Goal: Task Accomplishment & Management: Complete application form

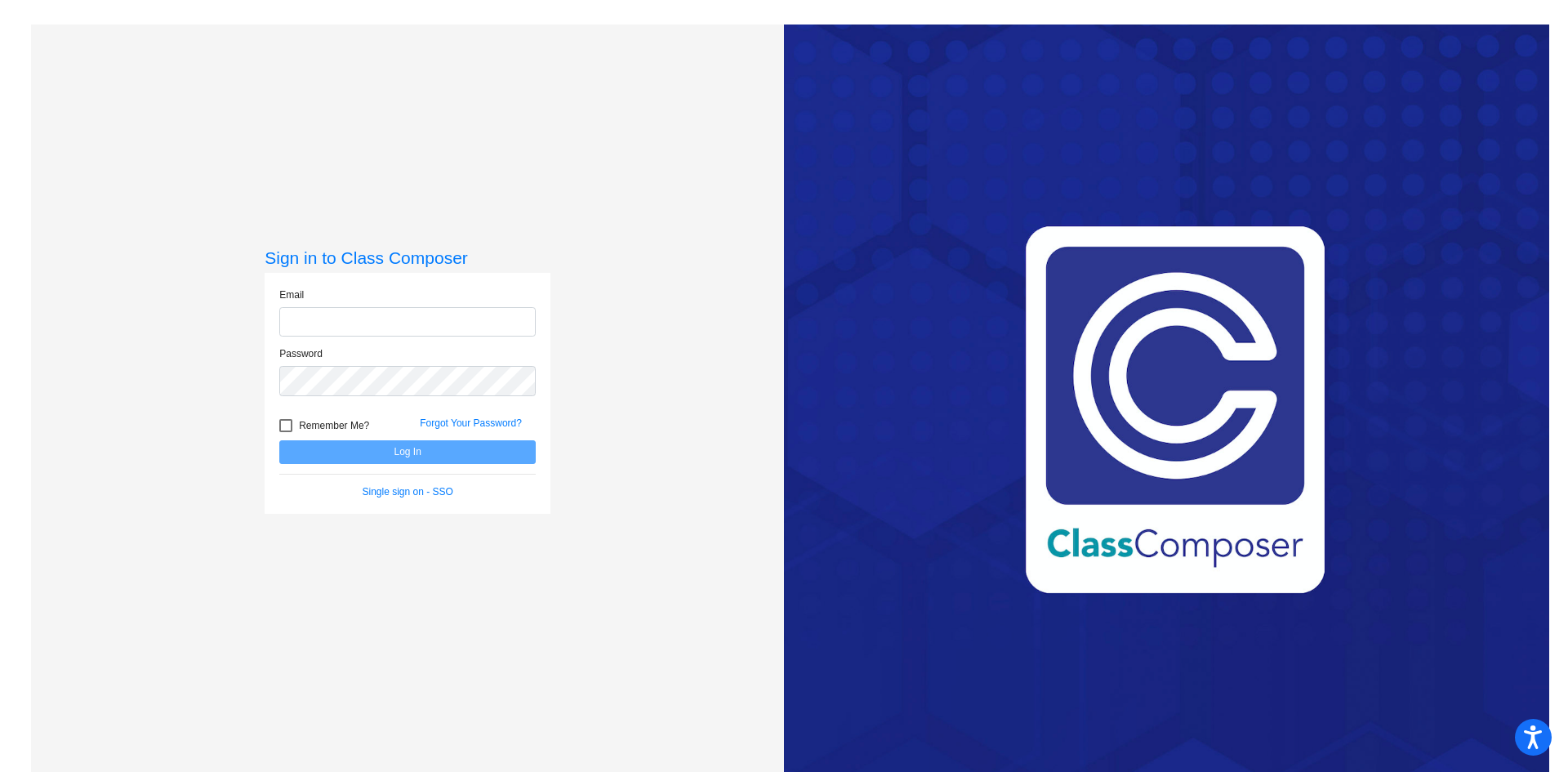
type input "[EMAIL_ADDRESS][PERSON_NAME][DOMAIN_NAME]"
click at [423, 449] on button "Log In" at bounding box center [407, 453] width 257 height 24
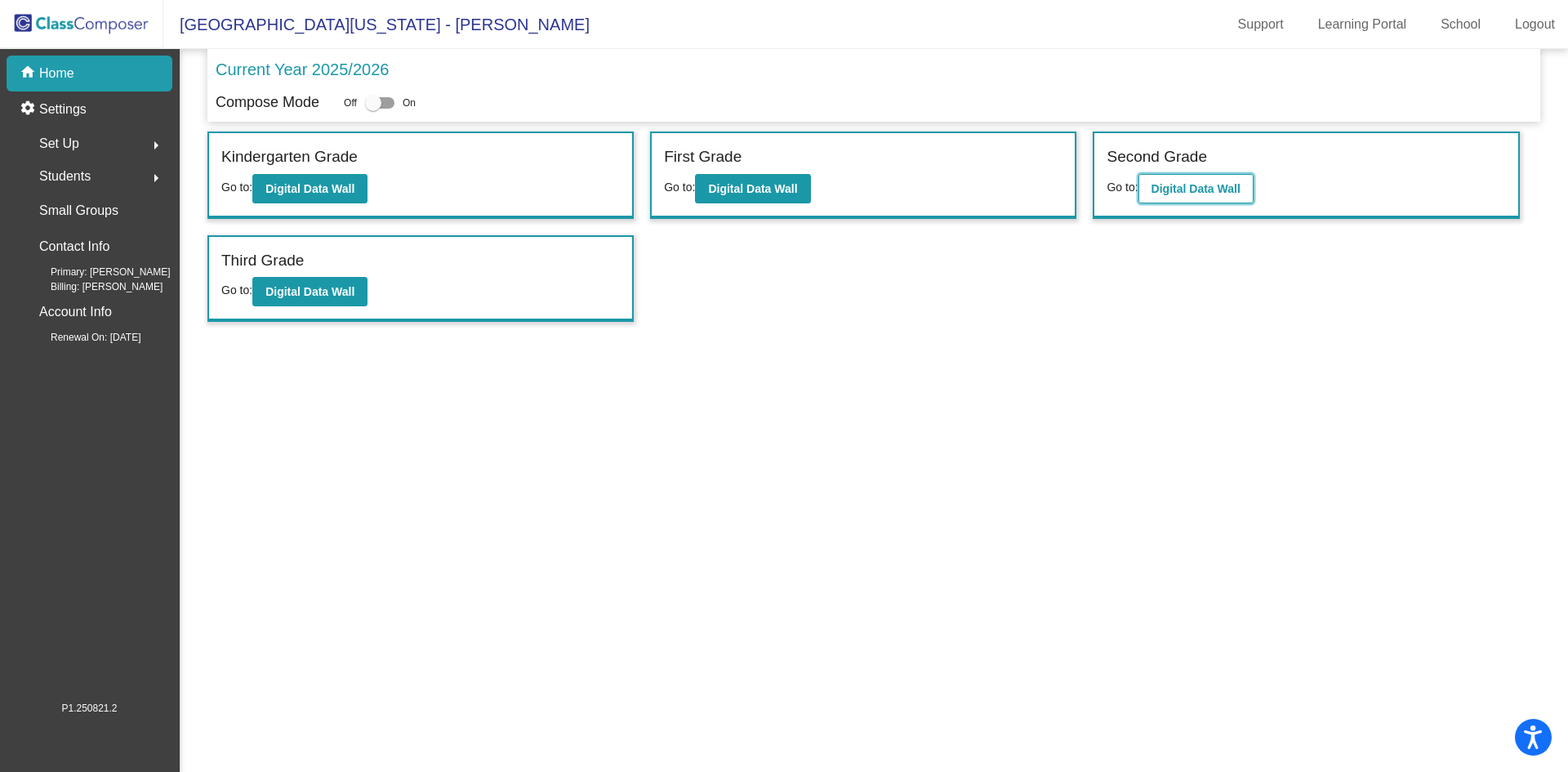
click at [1184, 189] on b "Digital Data Wall" at bounding box center [1196, 188] width 89 height 13
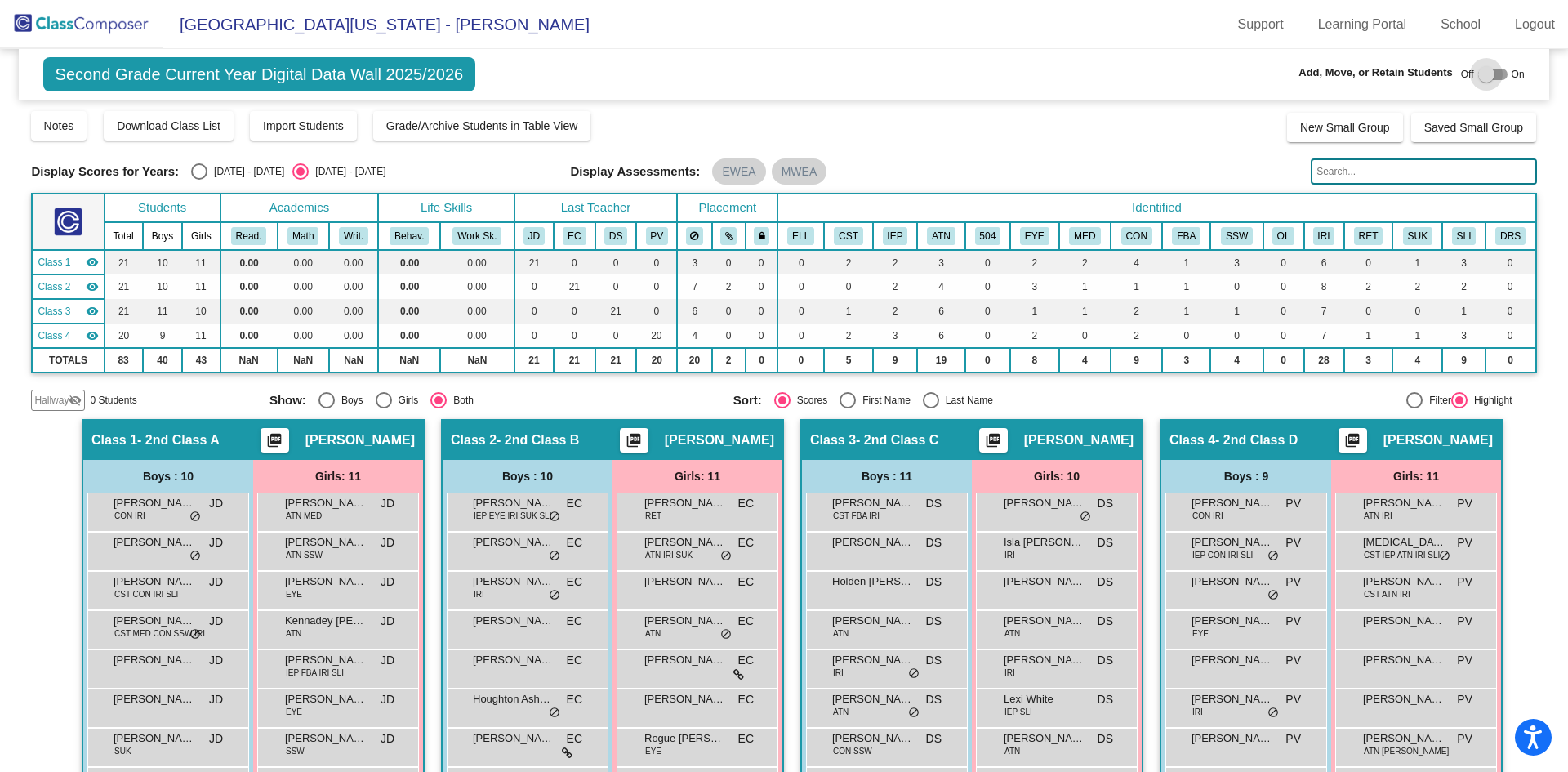
click at [1480, 72] on div at bounding box center [1486, 74] width 16 height 16
checkbox input "true"
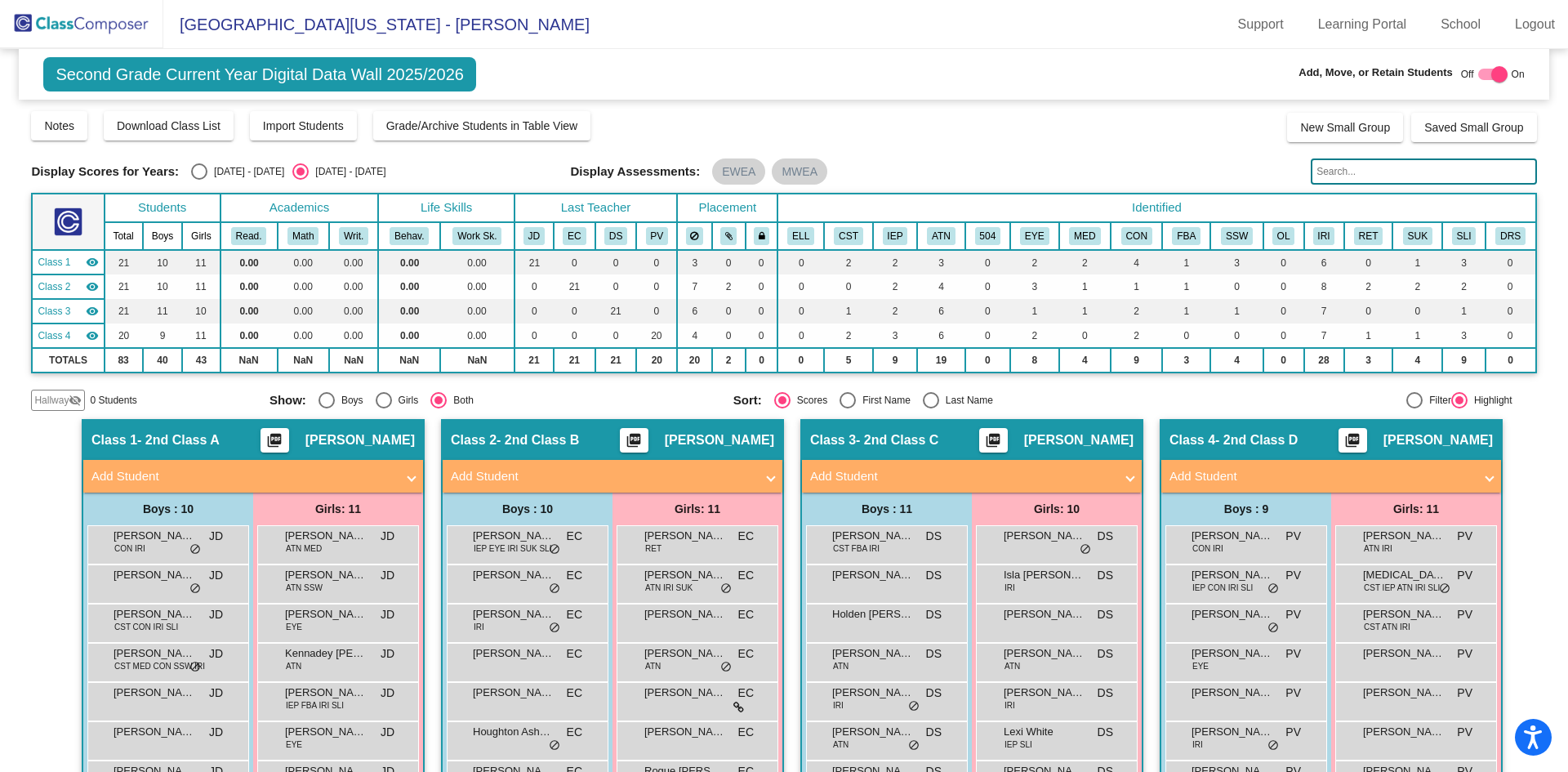
click at [767, 478] on span at bounding box center [771, 477] width 7 height 19
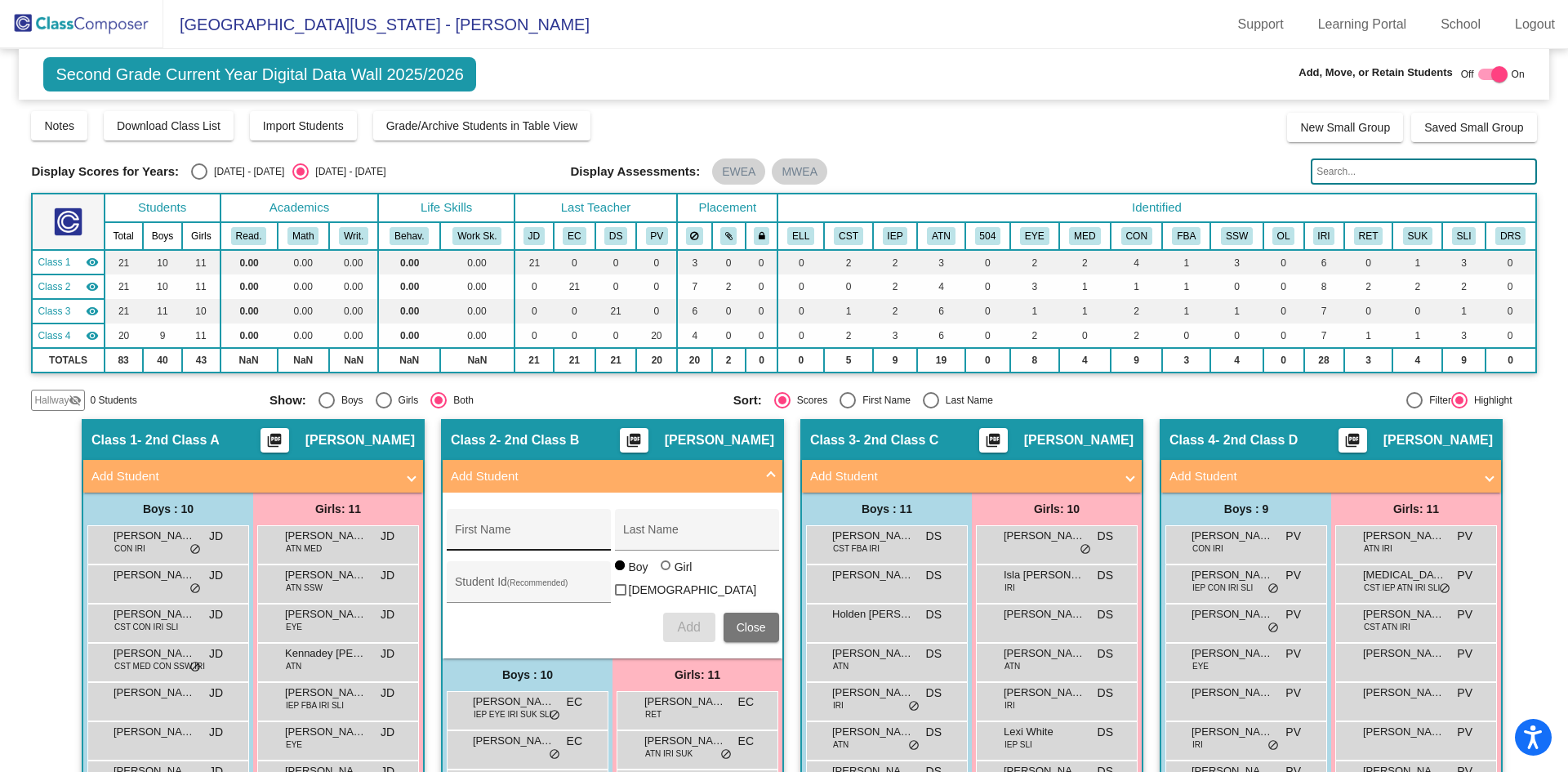
click at [531, 530] on input "First Name" at bounding box center [529, 536] width 147 height 13
type input "[PERSON_NAME]"
type input "3610186"
click at [661, 570] on div at bounding box center [666, 565] width 10 height 10
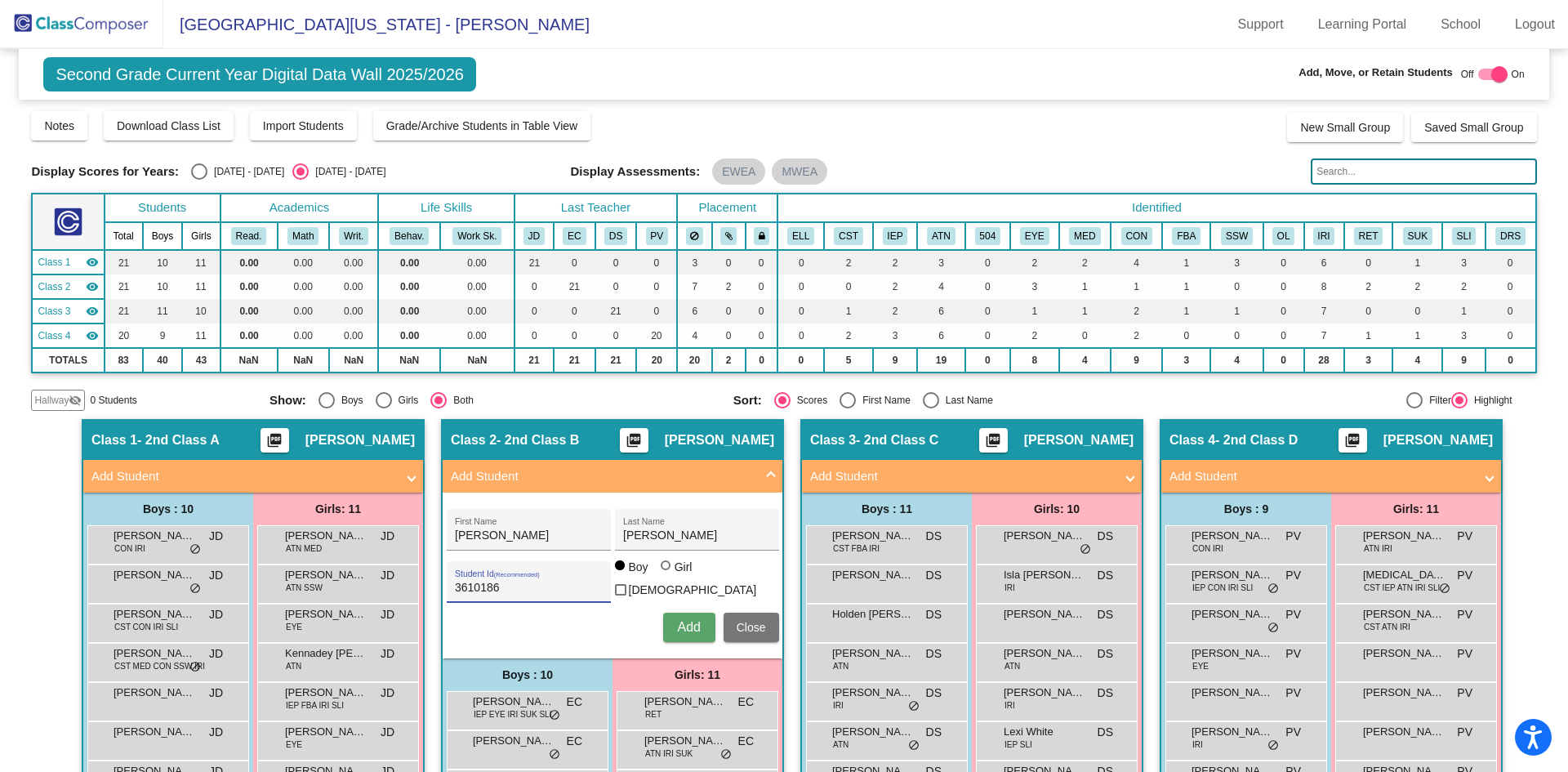
click at [667, 575] on input "Girl" at bounding box center [667, 574] width 1 height 1
radio input "true"
click at [681, 625] on span "Add" at bounding box center [688, 627] width 23 height 14
click at [767, 474] on span at bounding box center [771, 477] width 7 height 19
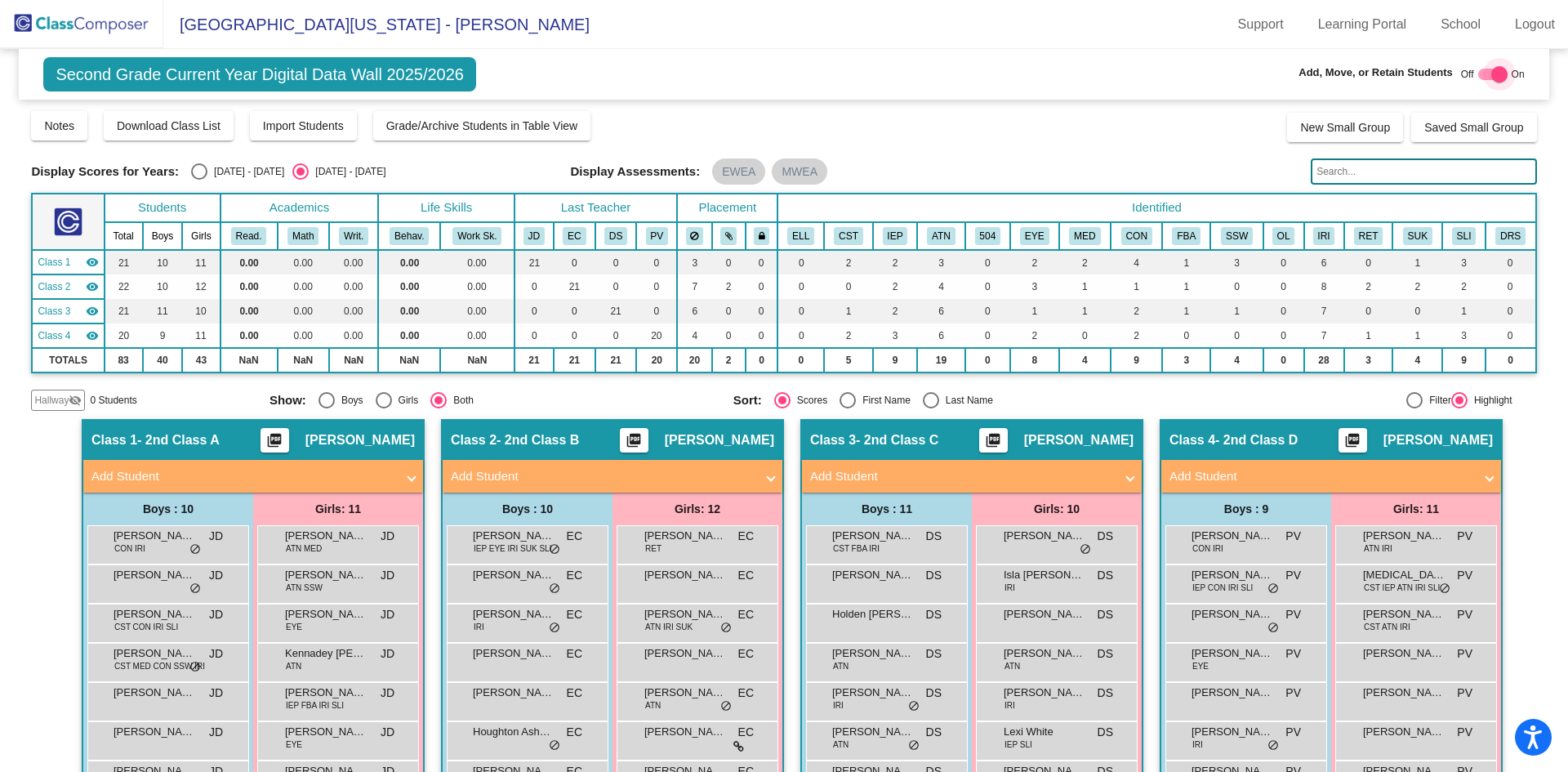
click at [1492, 69] on div at bounding box center [1499, 74] width 16 height 16
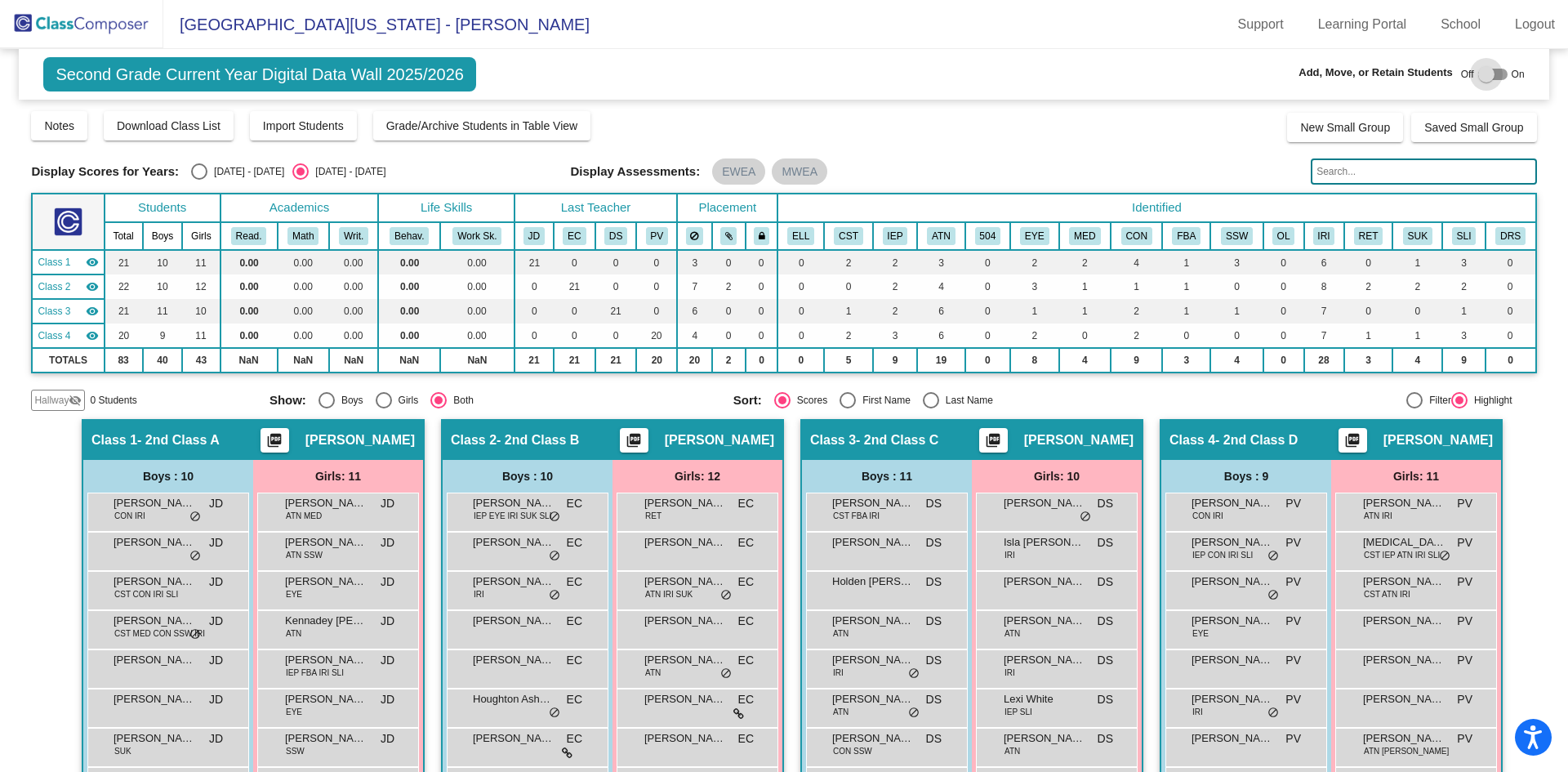
click at [1479, 76] on div at bounding box center [1486, 74] width 16 height 16
checkbox input "true"
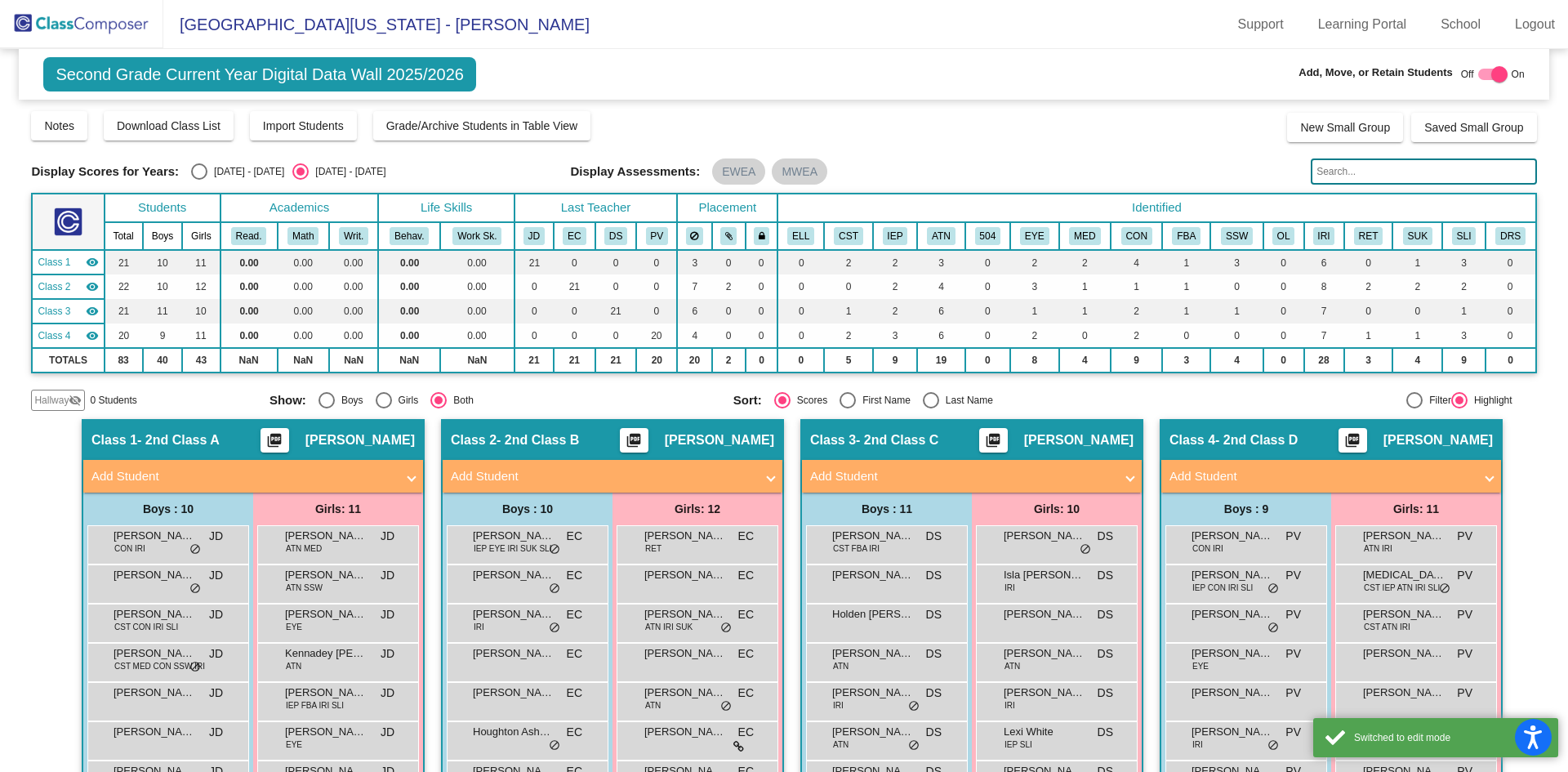
click at [1477, 472] on span "Add Student" at bounding box center [1328, 477] width 317 height 19
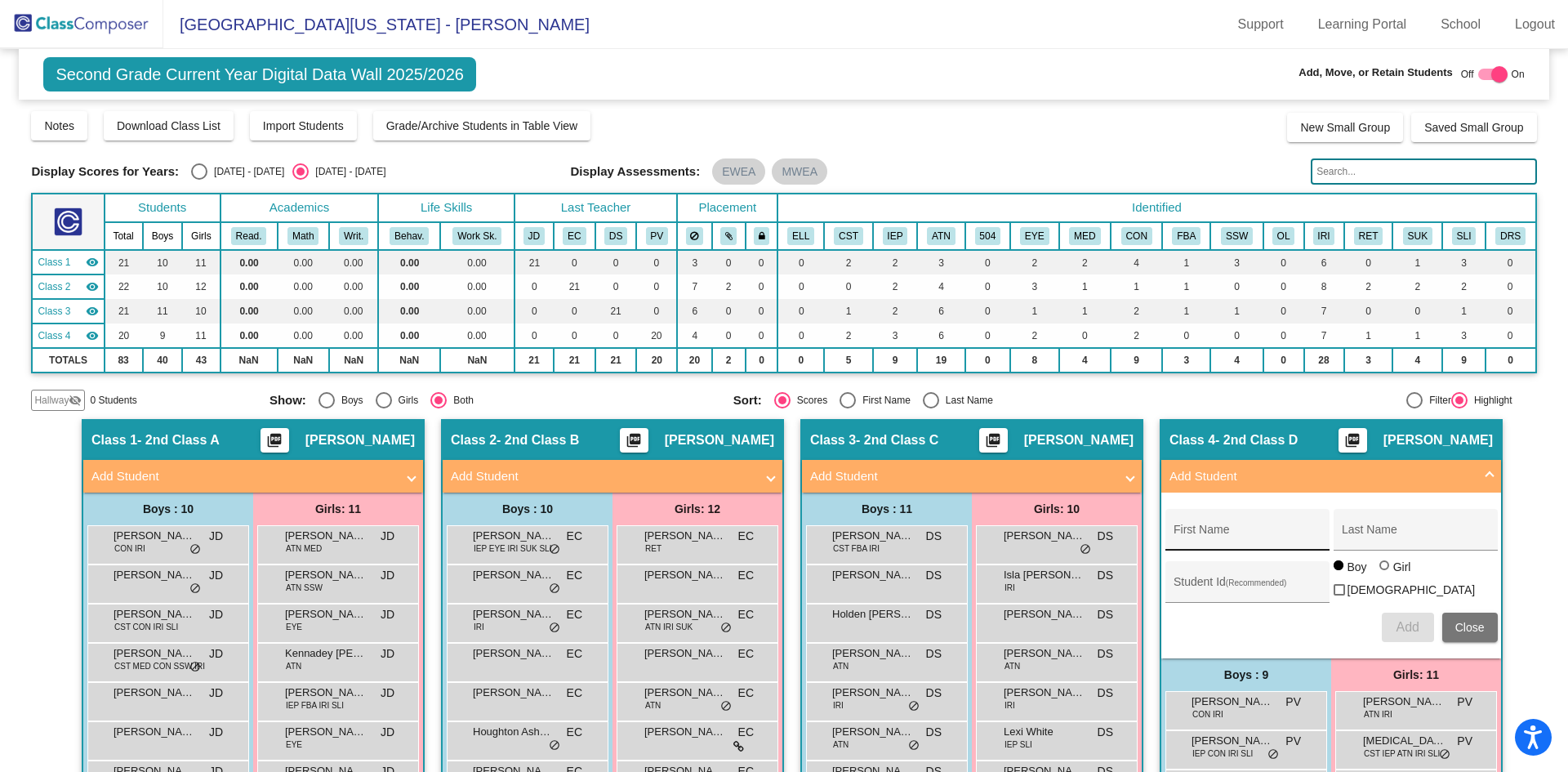
click at [1243, 527] on div "First Name" at bounding box center [1248, 535] width 147 height 34
type input "Peyton"
type input "[PERSON_NAME]"
type input "3610188"
click at [1382, 570] on div at bounding box center [1385, 565] width 10 height 10
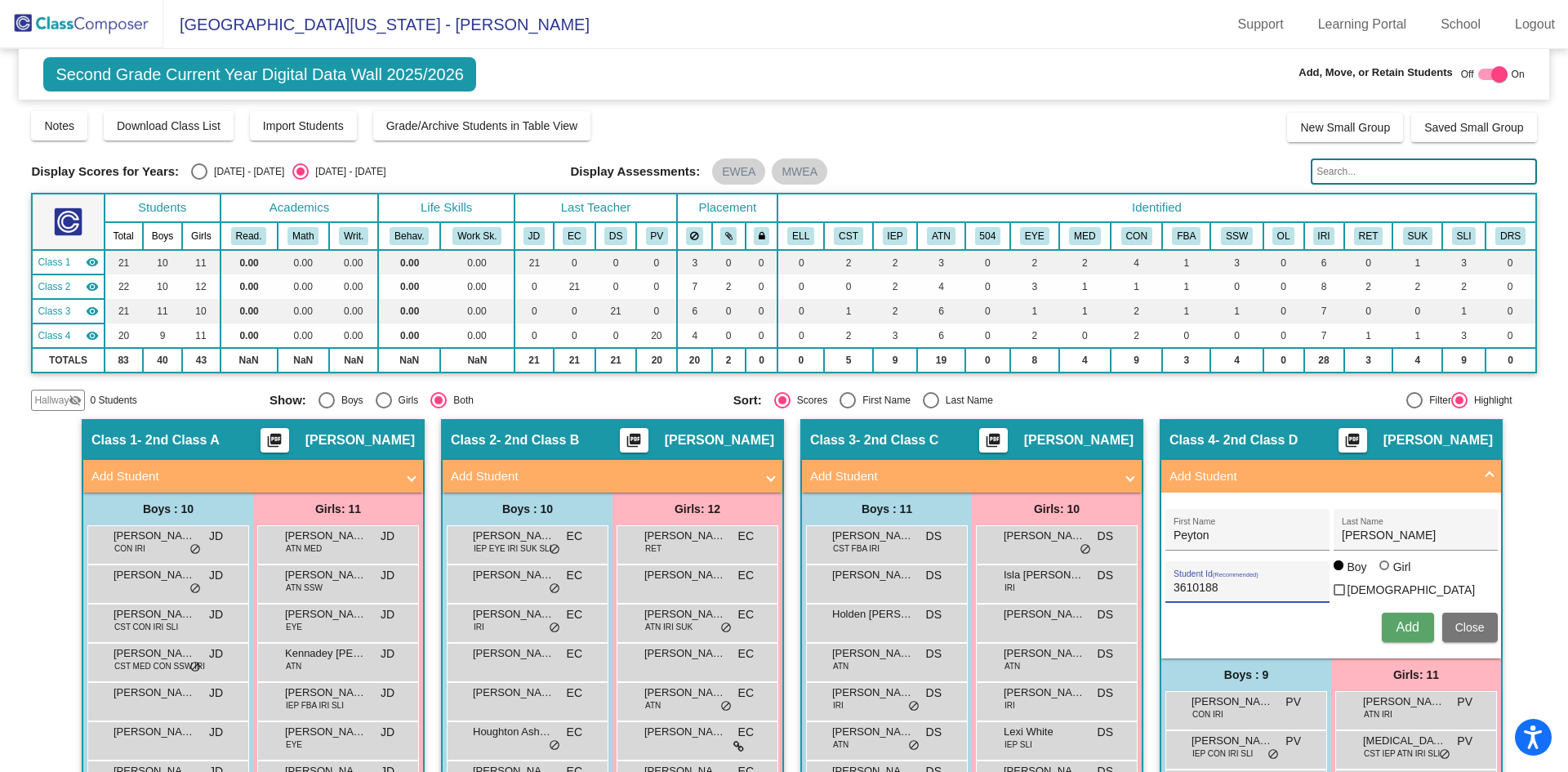
click at [1385, 574] on input "Girl" at bounding box center [1385, 574] width 1 height 1
radio input "true"
click at [1407, 621] on span "Add" at bounding box center [1407, 627] width 23 height 14
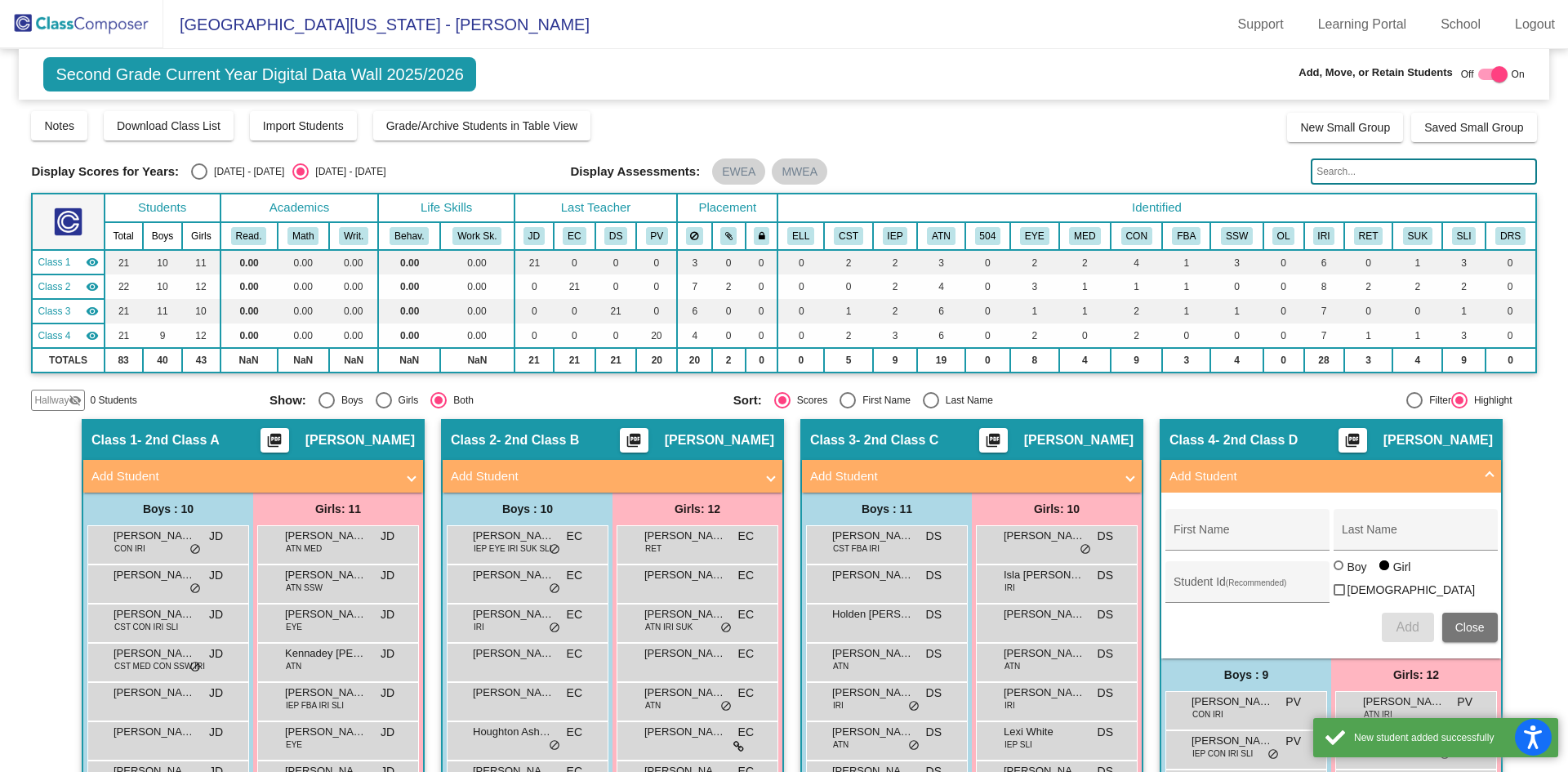
click at [1487, 472] on span at bounding box center [1490, 477] width 7 height 19
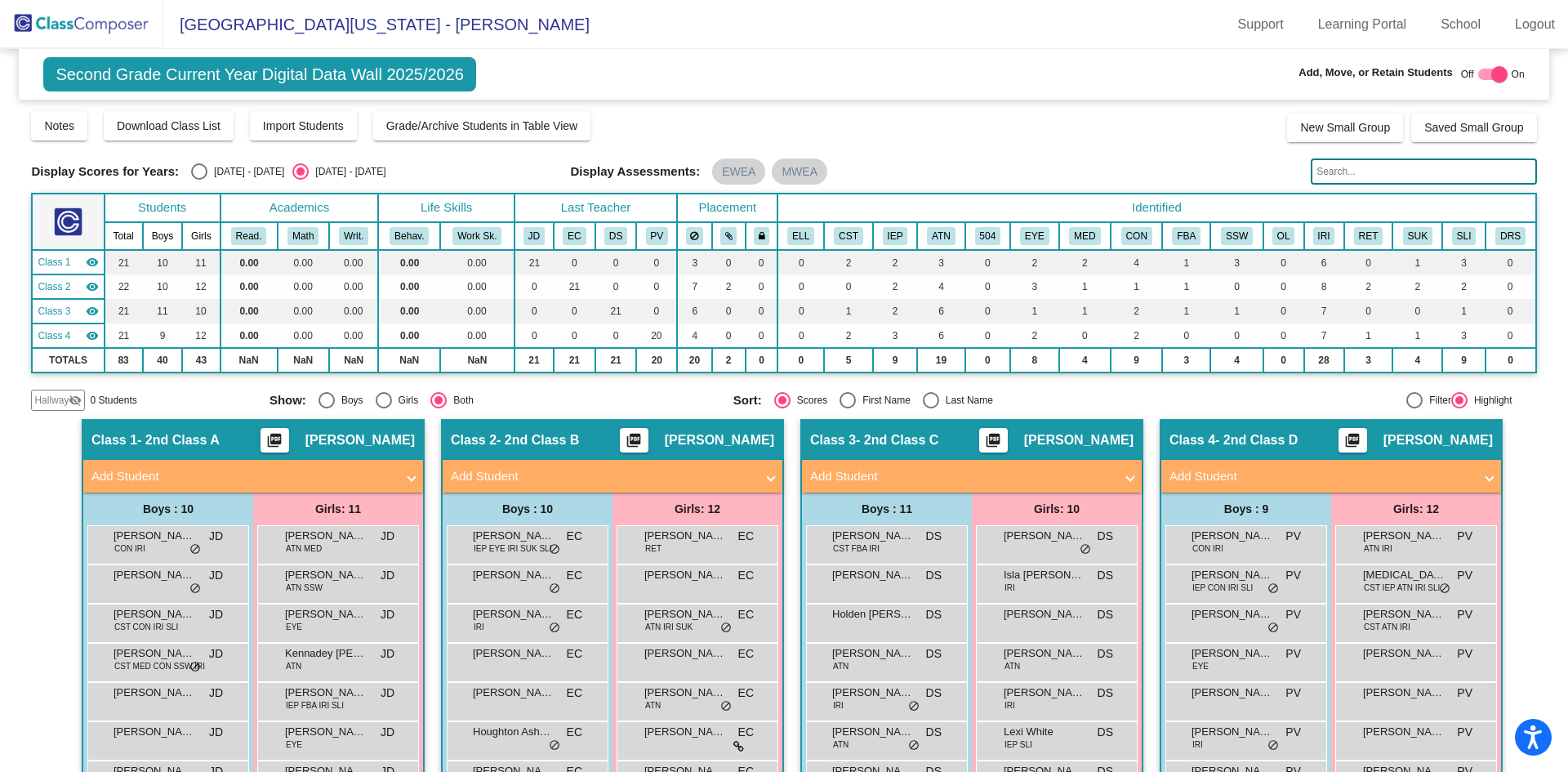
click at [110, 25] on img at bounding box center [81, 24] width 163 height 48
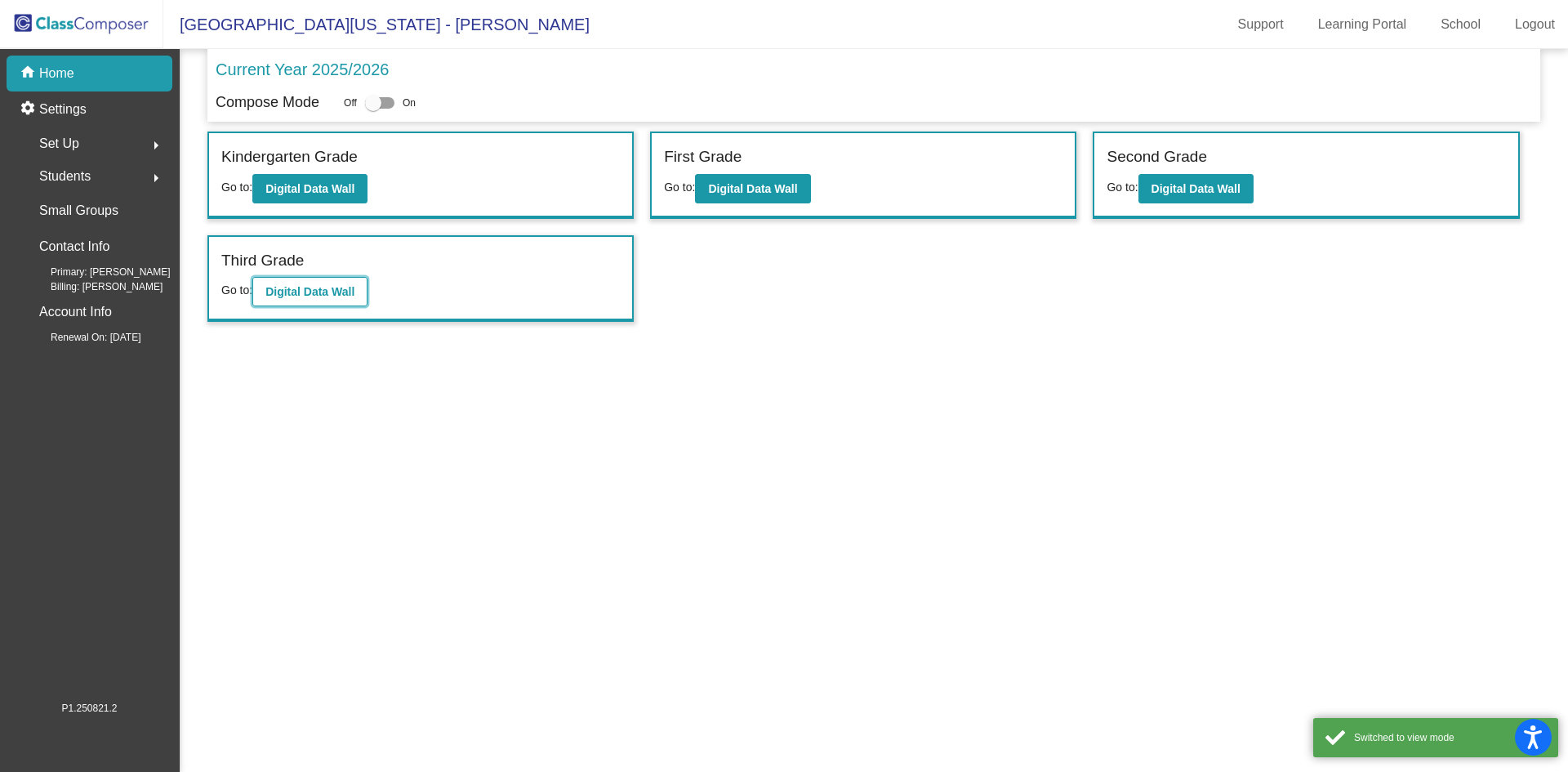
click at [291, 290] on b "Digital Data Wall" at bounding box center [309, 292] width 89 height 13
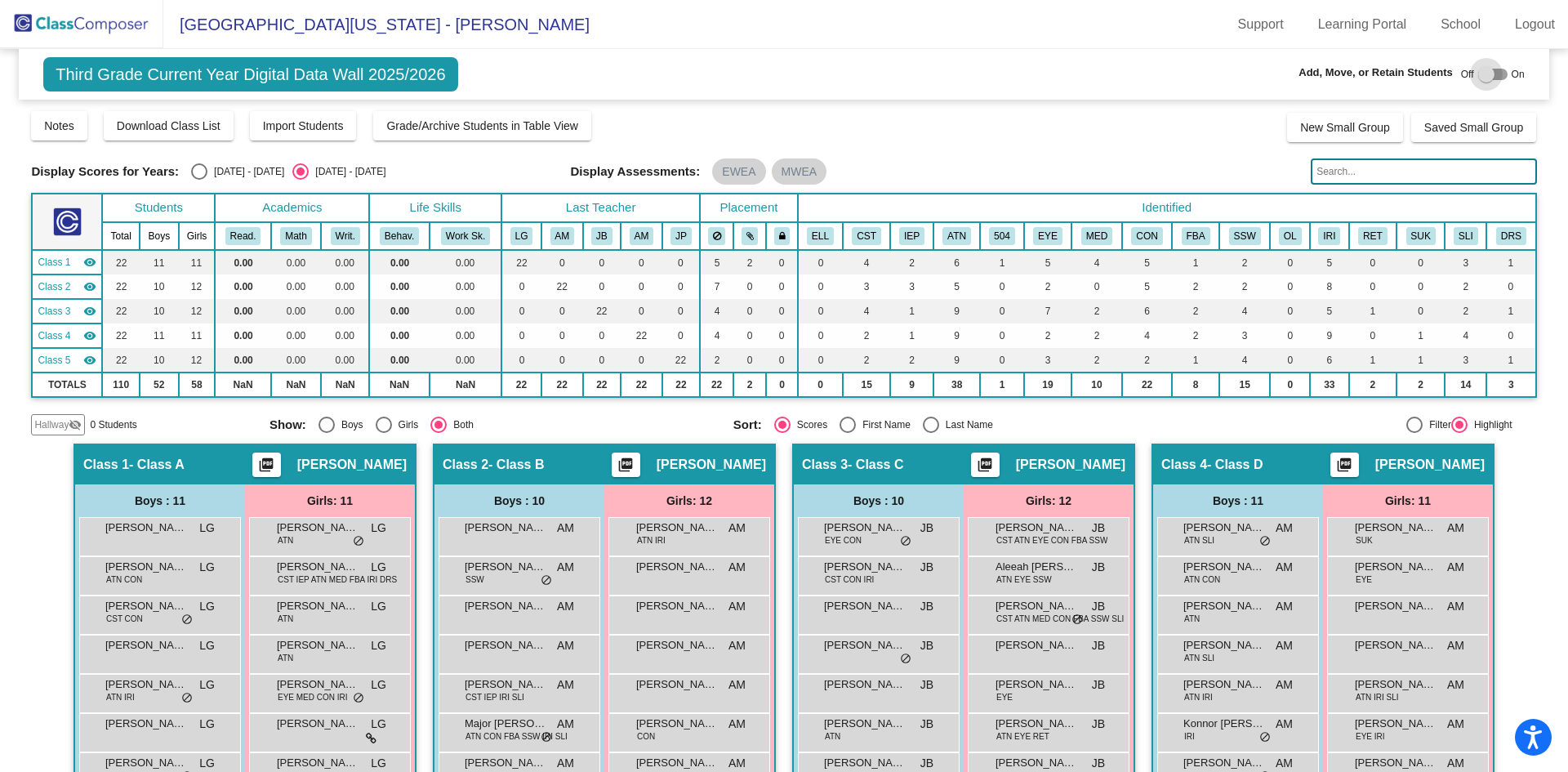
click at [1479, 75] on div at bounding box center [1486, 74] width 16 height 16
checkbox input "true"
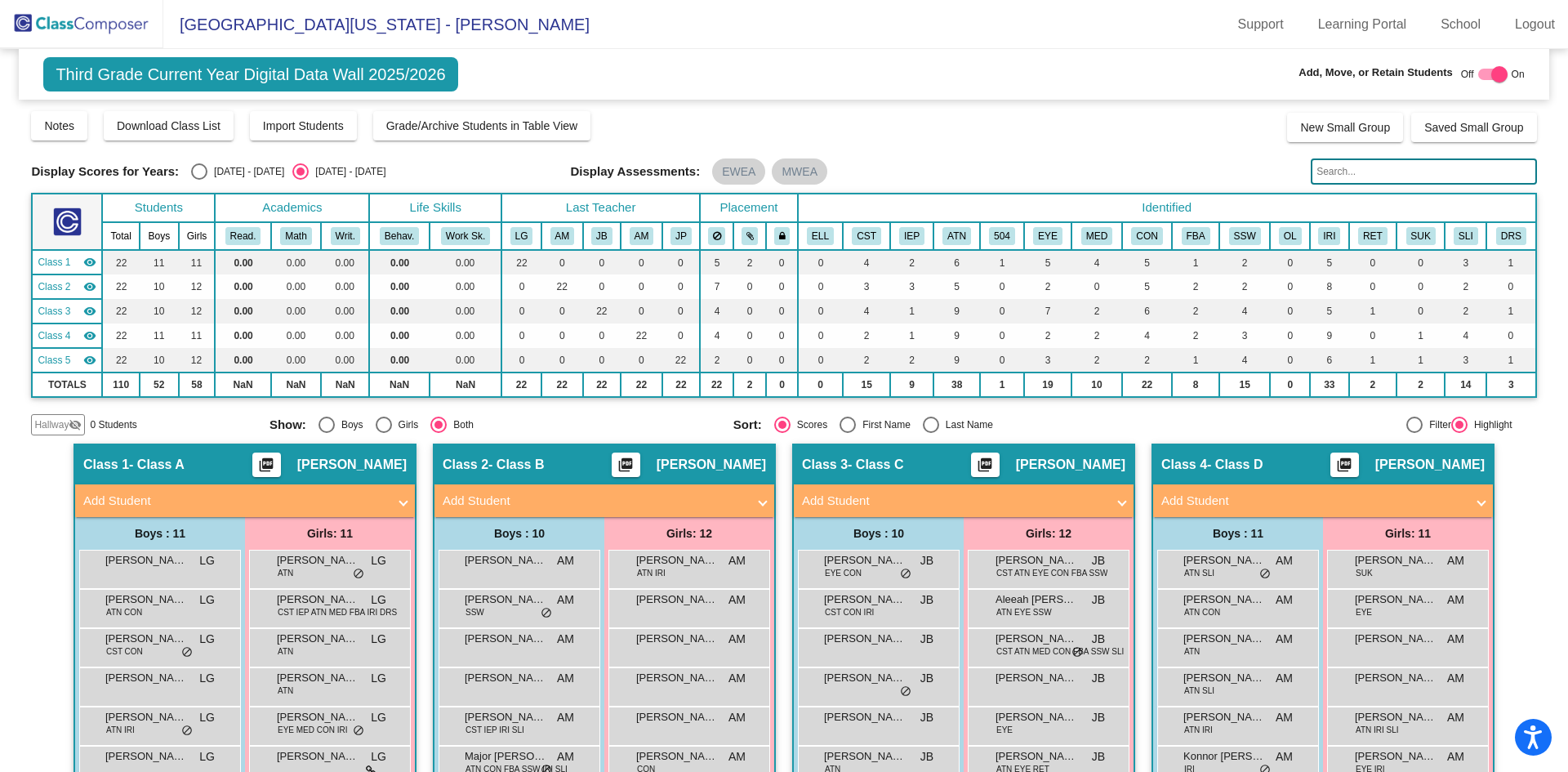
click at [401, 497] on span at bounding box center [403, 501] width 7 height 19
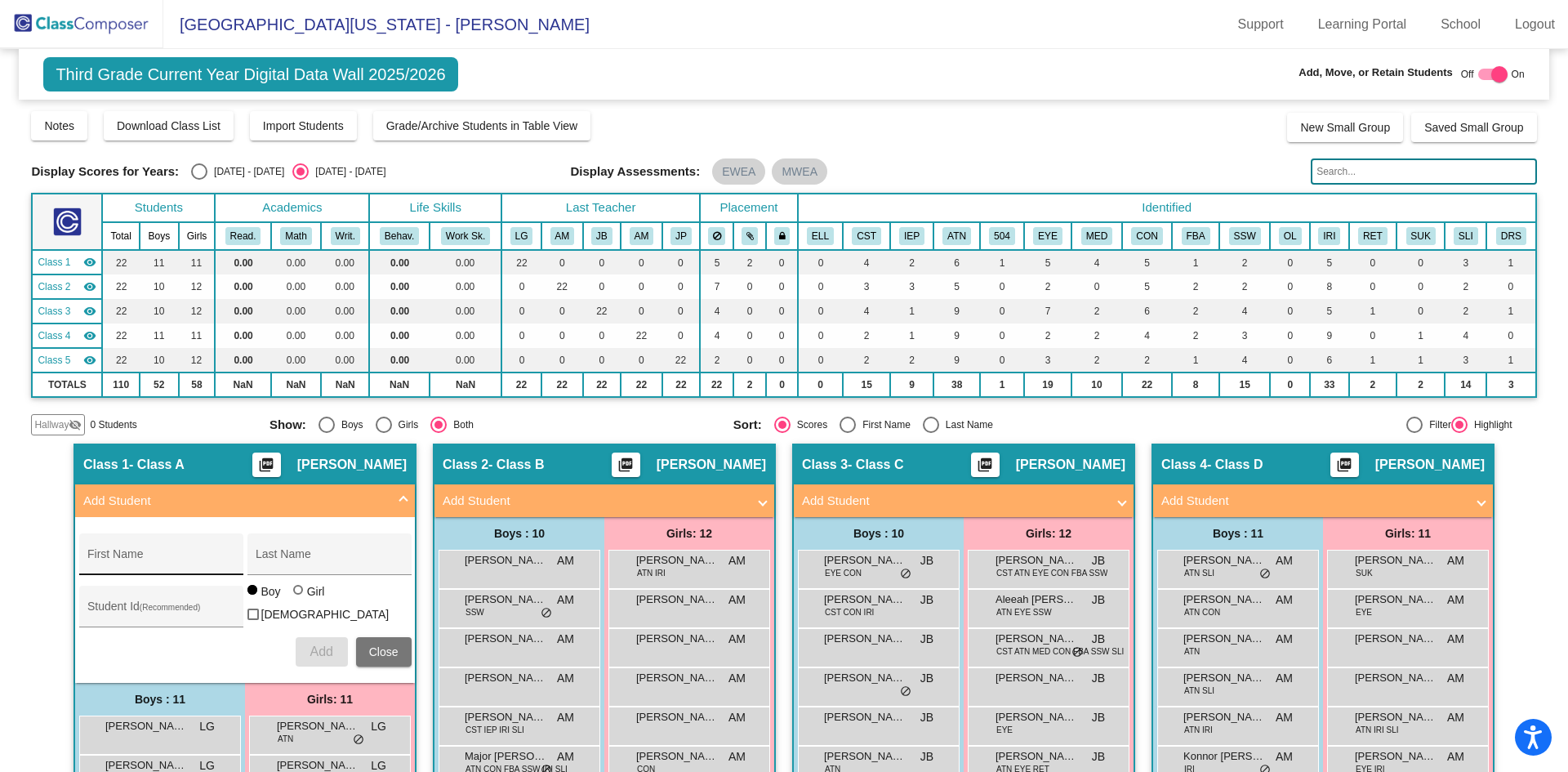
click at [186, 551] on div "First Name" at bounding box center [161, 559] width 147 height 34
type input "[PERSON_NAME]"
type input "3590004"
click at [293, 595] on div at bounding box center [298, 590] width 10 height 10
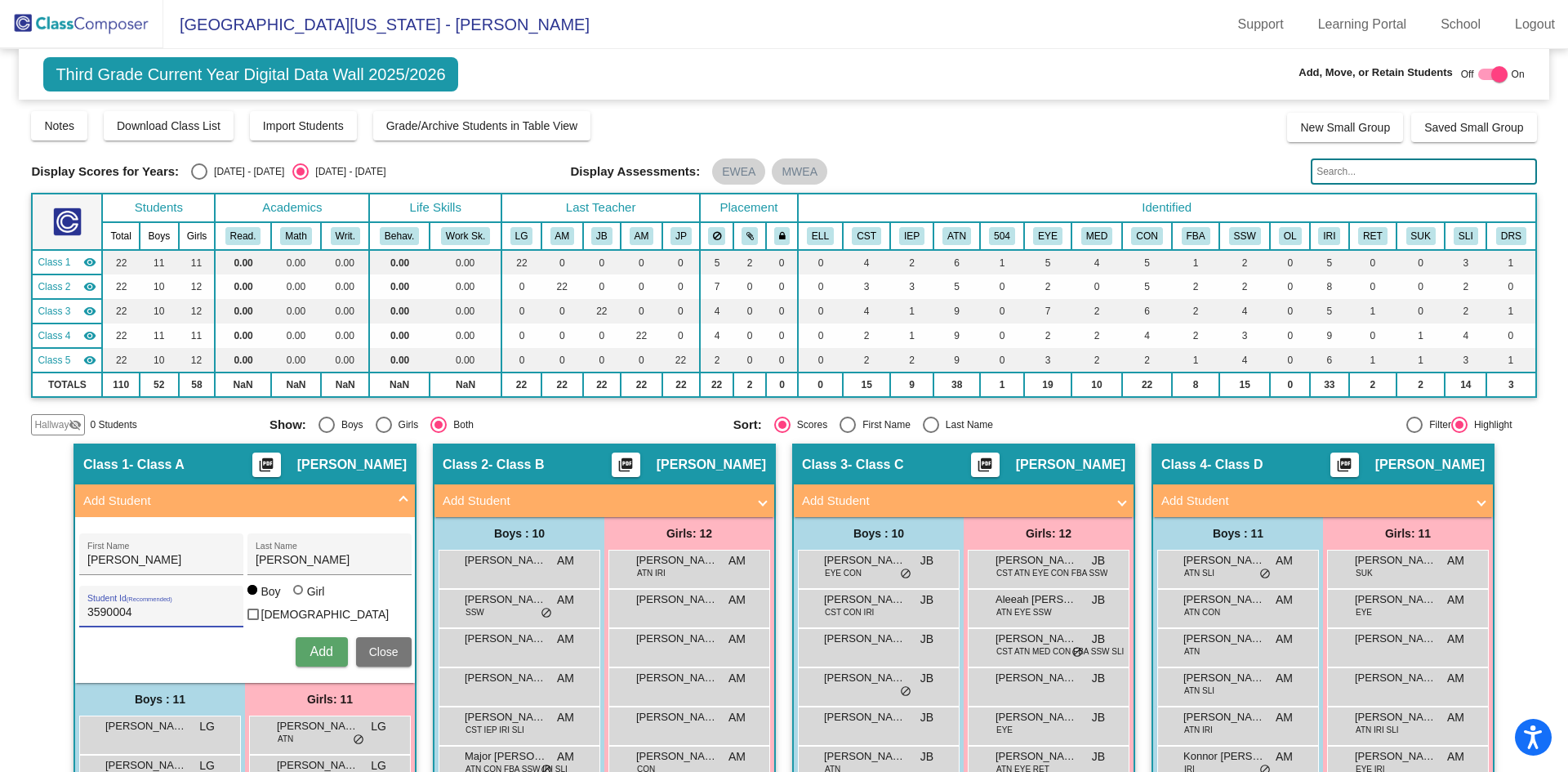
click at [299, 599] on input "Girl" at bounding box center [299, 598] width 1 height 1
radio input "true"
click at [319, 645] on span "Add" at bounding box center [320, 652] width 23 height 14
